Goal: Communication & Community: Answer question/provide support

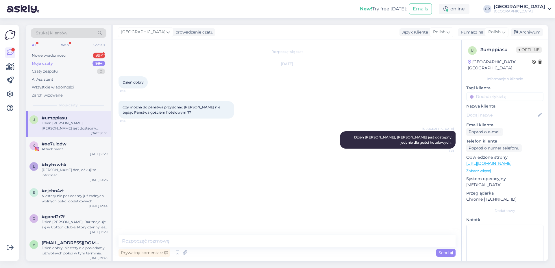
click at [81, 66] on div "Moje czaty 99+" at bounding box center [69, 64] width 76 height 8
click at [83, 56] on div "Nowe wiadomości 99+" at bounding box center [69, 55] width 76 height 8
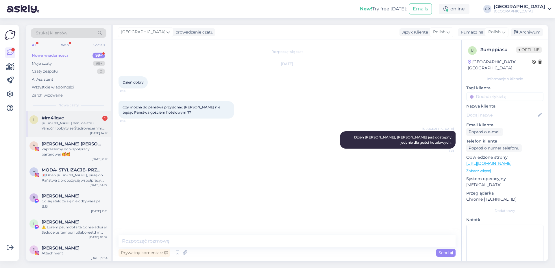
click at [70, 128] on div "[PERSON_NAME] den, děláte i Vánoční pobyty se Štědrovečerním menu? Dekuji [PERS…" at bounding box center [75, 126] width 66 height 10
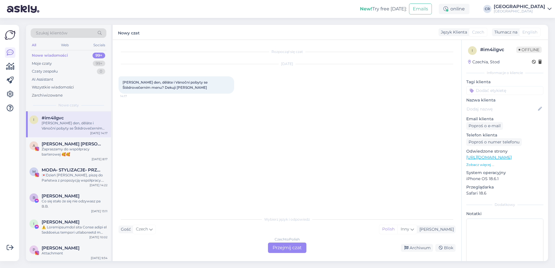
click at [286, 244] on div "Czech to Polish Przejmij czat" at bounding box center [287, 247] width 38 height 10
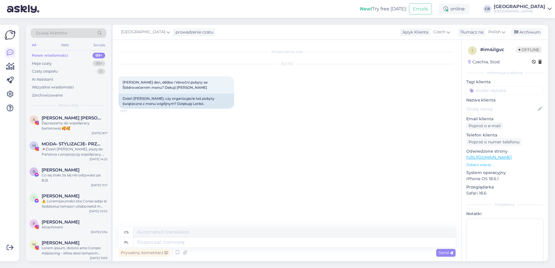
click at [210, 190] on div "Rozpoczął się czat [DATE] [PERSON_NAME] den, děláte i Vánoční pobyty se Štědrov…" at bounding box center [289, 134] width 342 height 176
click at [151, 243] on textarea at bounding box center [295, 242] width 322 height 10
type textarea "d"
type textarea "Dzień"
type textarea "Den"
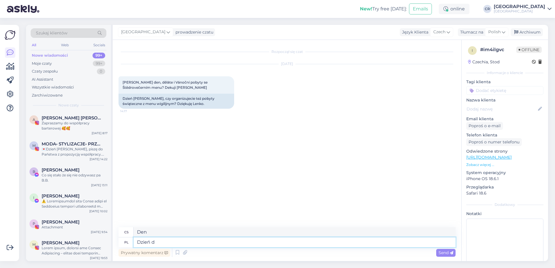
type textarea "Dzień do"
type textarea "Den do"
type textarea "Dzień dobry"
type textarea "Dobré ráno"
type textarea "Dzień dobry,"
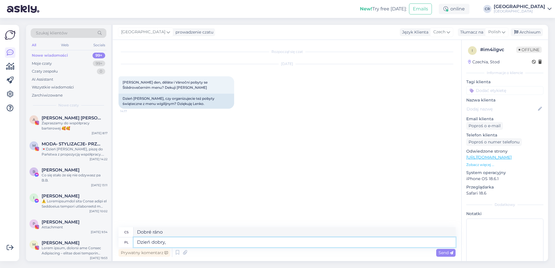
type textarea "Dobré ráno,"
type textarea "Dzień [PERSON_NAME], organizujemy."
type textarea "Dobré ráno, organizujeme."
type textarea "Dzień [PERSON_NAME], organizujemy. Zapraszamy do"
type textarea "Dobré ráno, organizujeme. Vítejte!"
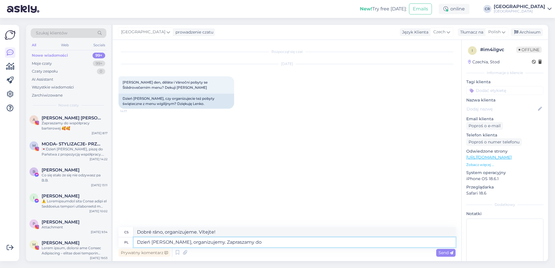
type textarea "Dzień [PERSON_NAME], organizujemy. Zapraszamy do"
type textarea "Dobré ráno, organizujeme. Zveme vás na"
type textarea "Dzień [PERSON_NAME], organizujemy. Zapraszamy do zapoznania s"
type textarea "Dobré ráno, organizujeme. Zveme vás, abyste se seznámili s"
type textarea "Dzień [PERSON_NAME], organizujemy. Zapraszamy do zapoznania się z"
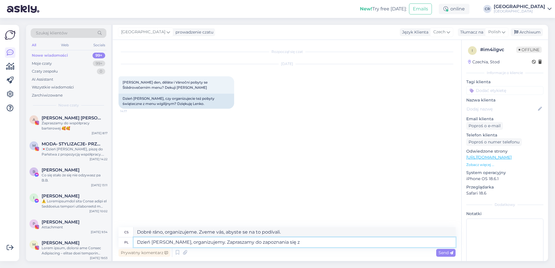
type textarea "Dobré ráno, organizujeme. Zveme vás, abyste se seznámili s"
type textarea "Dzień [PERSON_NAME], organizujemy. Zapraszamy do zapoznania się z Naszym pa"
type textarea "Dobré ráno, pořádáme pořádání. Zveme vás, abyste se seznámili s našimi"
type textarea "Dzień [PERSON_NAME], organizujemy. Zapraszamy do zapoznania się z Naszym pakiet…"
type textarea "Dobré ráno, pořádáme akce. Zveme vás k prohlédnutí našeho balíčku."
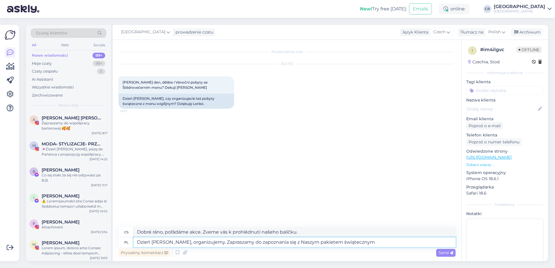
type textarea "Dzień [PERSON_NAME], organizujemy. Zapraszamy do zapoznania się z Naszym pakiet…"
type textarea "Dobré ráno, organizujeme. Zveme vás k prohlédnutí našeho prázdninového balíčku."
type textarea "Dzień [PERSON_NAME], organizujemy. Zapraszamy do zapoznania się z Naszym pakiet…"
type textarea "Dobré ráno, organizujeme. Zveme vás k prohlédnutí našeho rekreačního balíčku na…"
type textarea "Dzień [PERSON_NAME], organizujemy. Zapraszamy do zapoznania się z Naszym pakiet…"
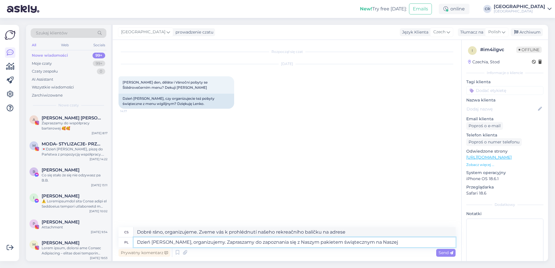
type textarea "Dobré ráno, pořádáme akce. Zveme vás k prohlédnutí našich rekreačních balíčků n…"
type textarea "Dzień [PERSON_NAME], organizujemy. Zapraszamy do zapoznania się z Naszym pakiet…"
type textarea "Dobré ráno, pořádáme akce. Zveme vás k prohlédnutí našeho balíčku dovolené na n…"
type textarea "Dzień [PERSON_NAME], organizujemy. Zapraszamy do zapoznania się z Naszym pakiet…"
type textarea "Dobré ráno, pořádáme akce. Zveme vás k prohlédnutí našich rekreačních balíčků n…"
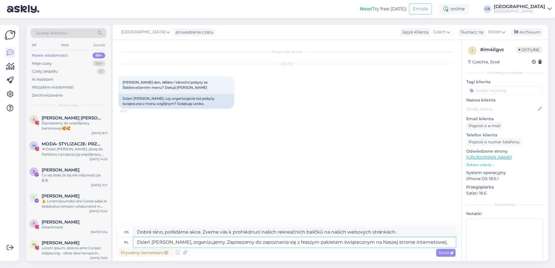
type textarea "Dzień [PERSON_NAME], organizujemy. Zapraszamy do zapoznania się z Naszym pakiet…"
type textarea "Dobré ráno, pořádáme akce. Zveme vás k prohlédnutí našeho balíčku dovolené na n…"
type textarea "Dzień [PERSON_NAME], organizujemy. Zapraszamy do zapoznania się z Naszym pakiet…"
type textarea "Dobré ráno, pořádáme akce. Zveme vás k prohlédnutí našeho balíčku dovolené na n…"
paste textarea "[URL][DOMAIN_NAME]"
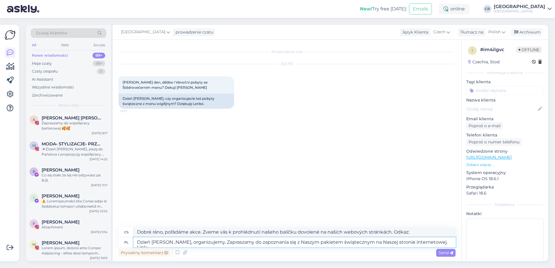
type textarea "Dzień [PERSON_NAME], organizujemy. Zapraszamy do zapoznania się z Naszym pakiet…"
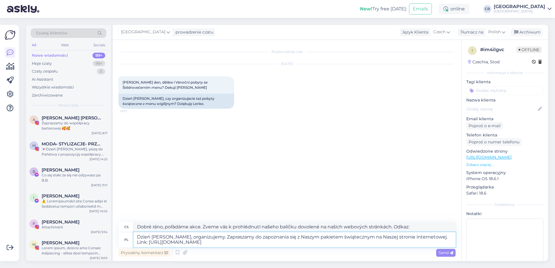
type textarea "Dobré ráno, pořádáme akce. Zveme vás k prohlédnutí našich prázdninových balíčků…"
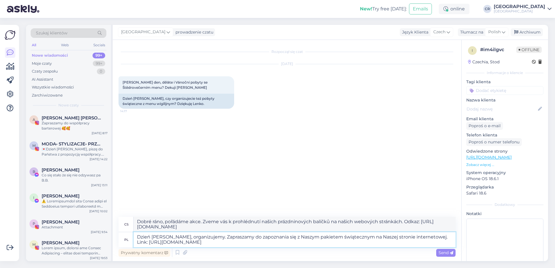
type textarea "Dzień [PERSON_NAME], organizujemy. Zapraszamy do zapoznania się z Naszym pakiet…"
type textarea "Dobré ráno, pořádáme akce. Zveme vás k prohlédnutí našeho balíčku dovolené na n…"
type textarea "Dzień [PERSON_NAME], organizujemy. Zapraszamy do zapoznania się z Naszym pakiet…"
type textarea "Dobré ráno, pořádáme akce. Zveme vás k prohlédnutí našich prázdninových balíčků…"
type textarea "Dzień [PERSON_NAME], organizujemy. Zapraszamy do zapoznania się z Naszym pakiet…"
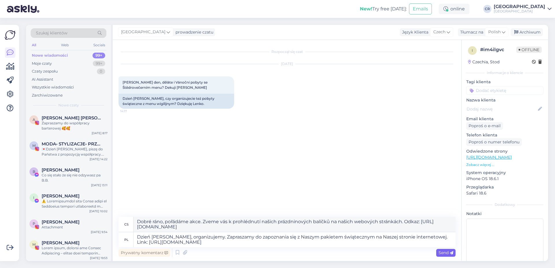
click at [444, 249] on div "Send" at bounding box center [445, 253] width 19 height 8
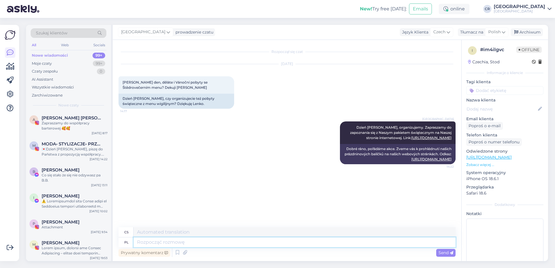
click at [199, 242] on textarea at bounding box center [295, 242] width 322 height 10
